Goal: Information Seeking & Learning: Learn about a topic

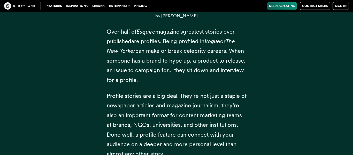
scroll to position [245, 0]
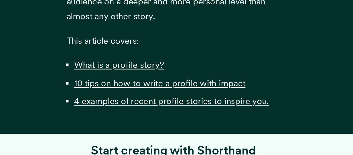
scroll to position [333, 0]
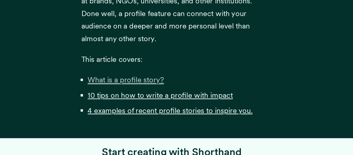
click at [150, 100] on u "What is a profile story?" at bounding box center [141, 97] width 59 height 7
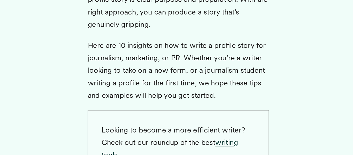
scroll to position [1083, 0]
